Goal: Task Accomplishment & Management: Use online tool/utility

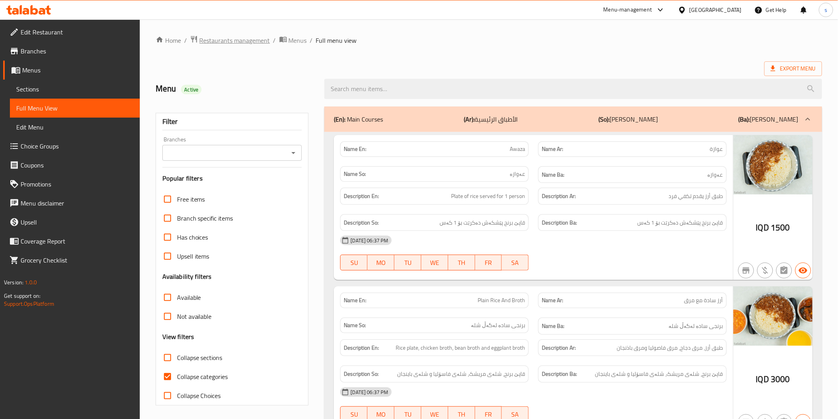
click at [252, 42] on span "Restaurants management" at bounding box center [235, 41] width 71 height 10
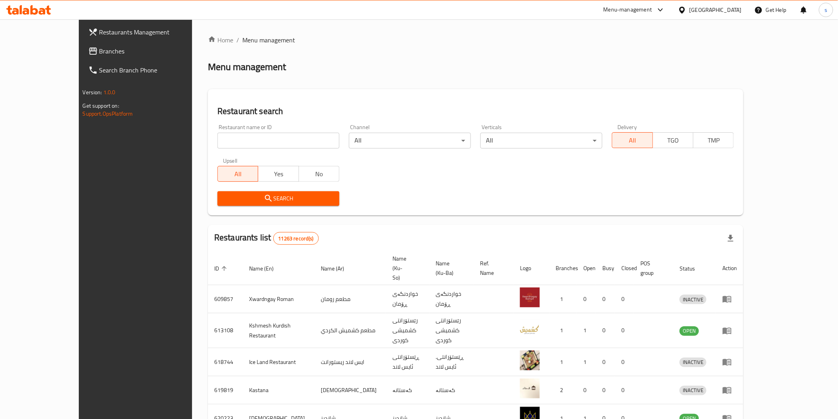
click at [274, 143] on input "search" at bounding box center [278, 141] width 122 height 16
paste input "Zayed"
type input "Zayed"
click button "Search" at bounding box center [278, 198] width 122 height 15
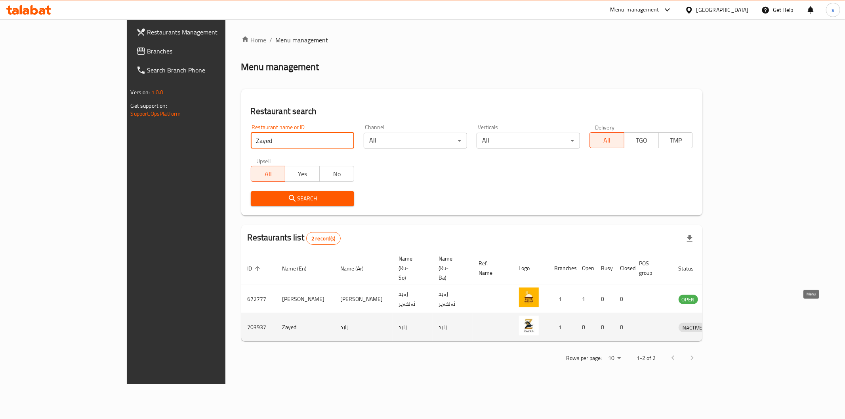
click at [736, 322] on link "enhanced table" at bounding box center [728, 327] width 15 height 10
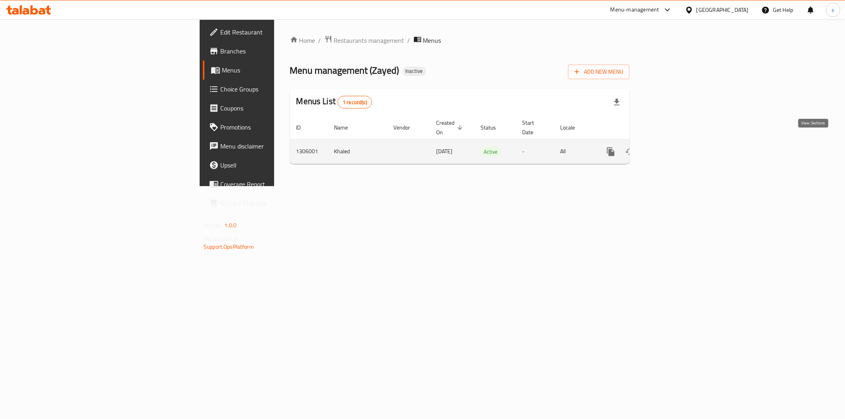
click at [673, 147] on icon "enhanced table" at bounding box center [668, 152] width 10 height 10
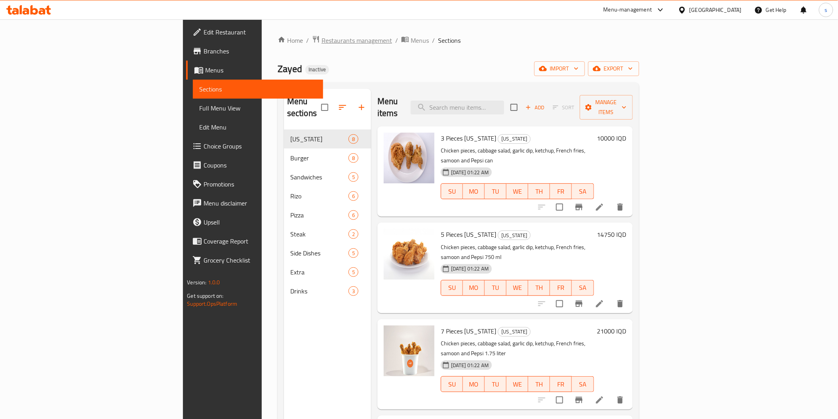
click at [322, 43] on span "Restaurants management" at bounding box center [357, 41] width 71 height 10
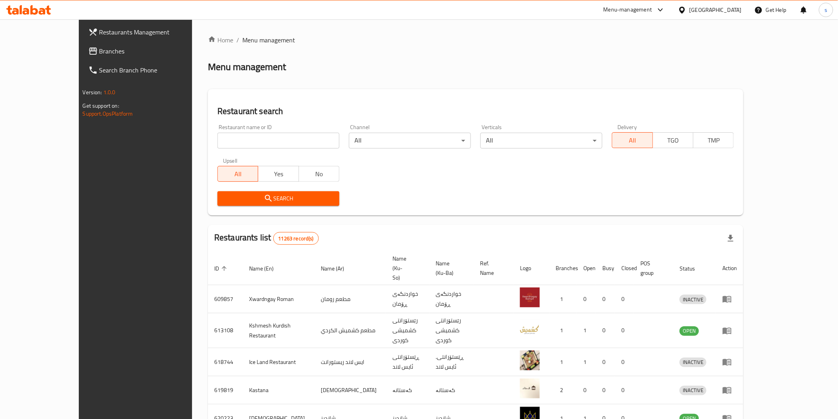
click at [258, 151] on div "Restaurant name or ID Restaurant name or ID" at bounding box center [279, 137] width 132 height 34
click at [259, 144] on input "search" at bounding box center [278, 141] width 122 height 16
paste input "Shawarmania"
type input "Shawarmania"
click button "Search" at bounding box center [278, 198] width 122 height 15
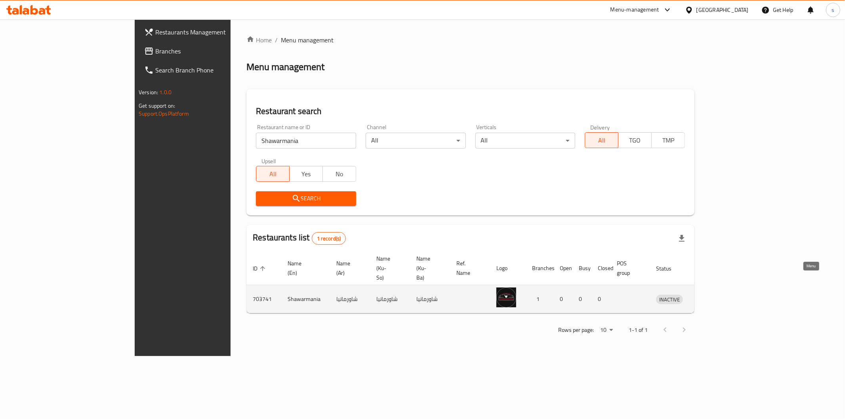
click at [708, 294] on icon "enhanced table" at bounding box center [704, 299] width 10 height 10
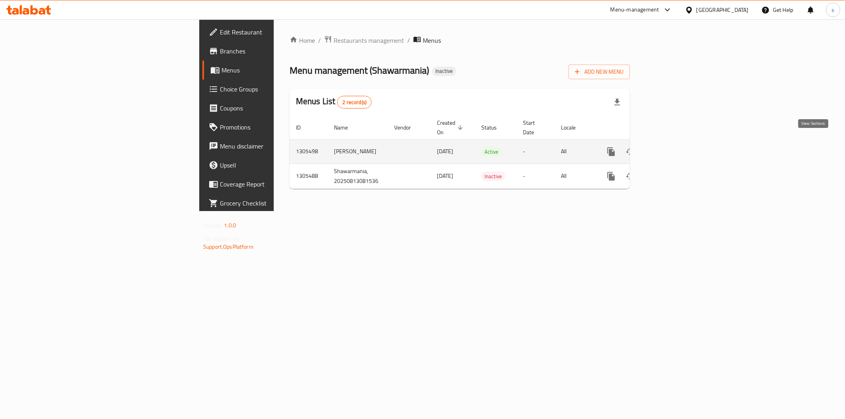
click at [673, 147] on icon "enhanced table" at bounding box center [668, 152] width 10 height 10
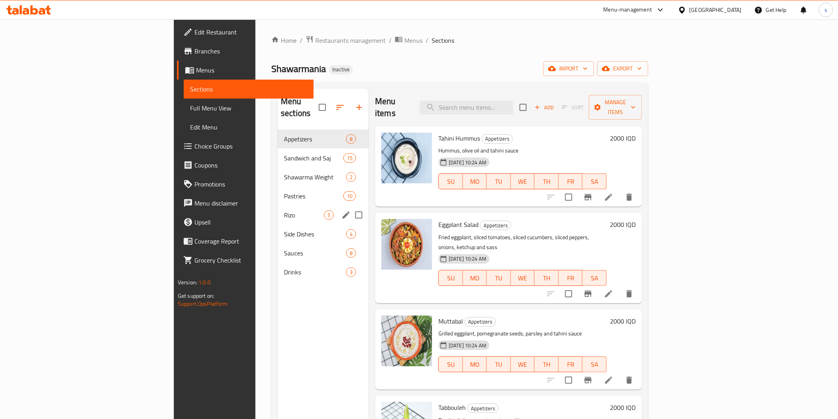
click at [278, 210] on div "[PERSON_NAME] 5" at bounding box center [323, 215] width 91 height 19
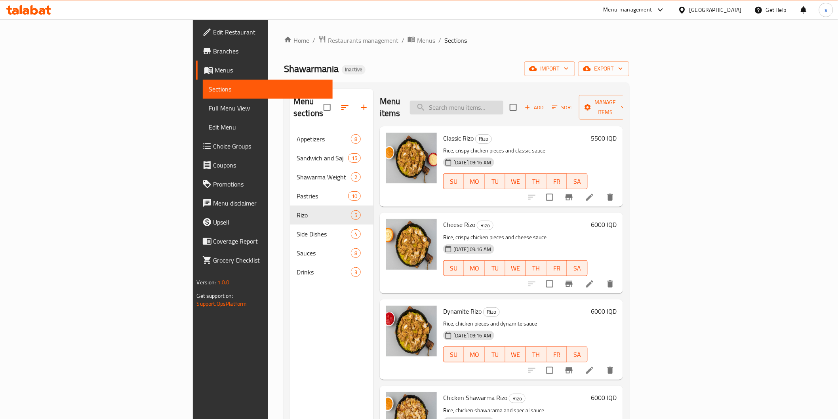
click at [503, 105] on input "search" at bounding box center [456, 108] width 93 height 14
paste input "Shawarmania Meat Burger"
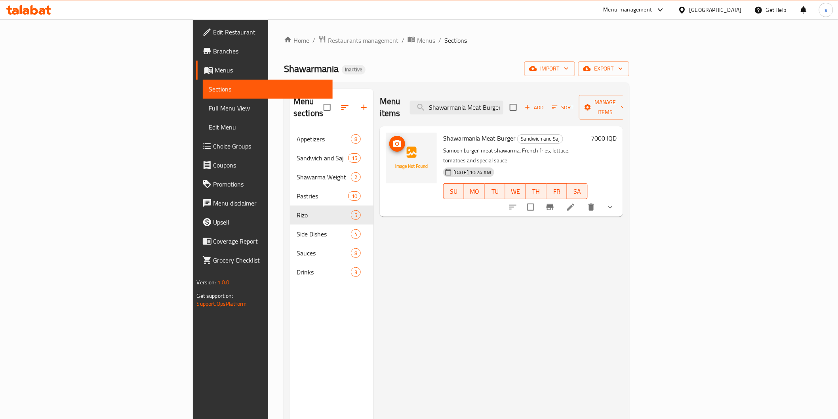
click at [393, 140] on icon "upload picture" at bounding box center [397, 143] width 8 height 7
click at [502, 102] on input "Shawarmania Meat Burger" at bounding box center [456, 108] width 93 height 14
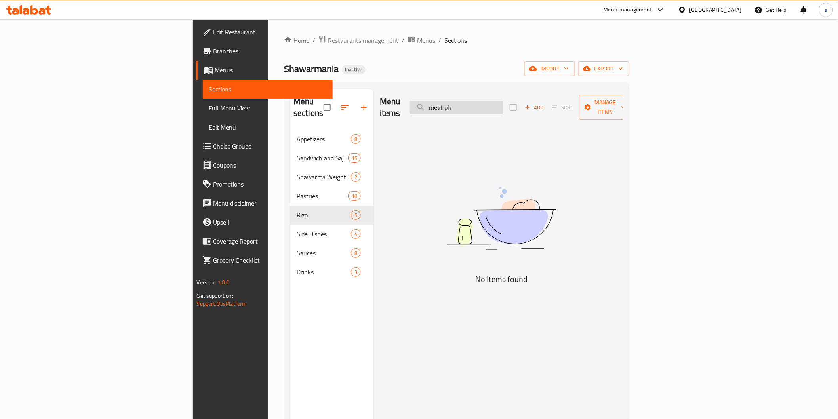
click at [503, 105] on input "meat ph" at bounding box center [456, 108] width 93 height 14
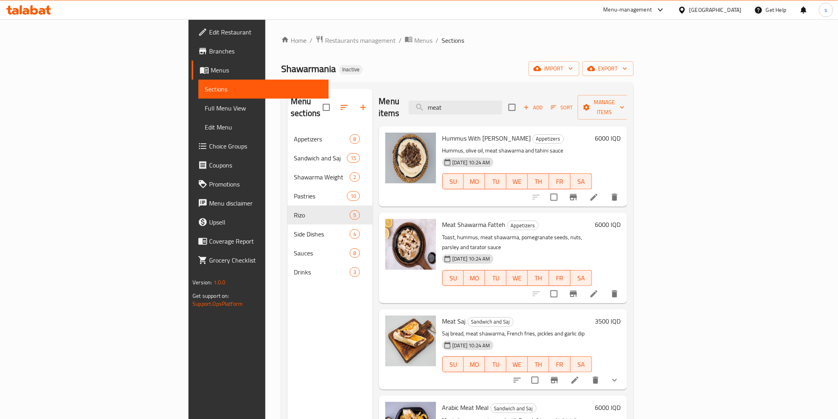
type input "meat"
